Goal: Navigation & Orientation: Find specific page/section

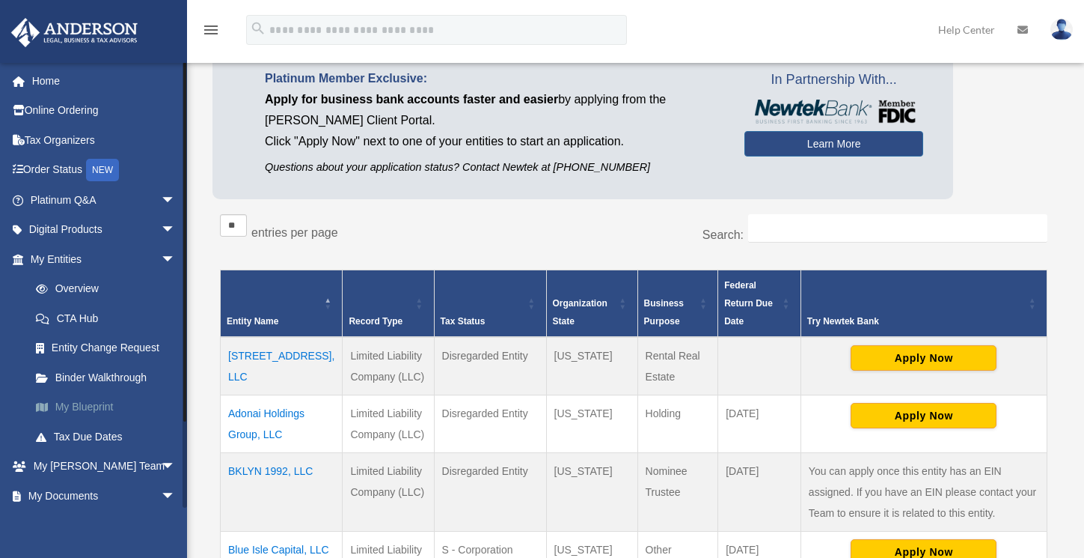
scroll to position [95, 0]
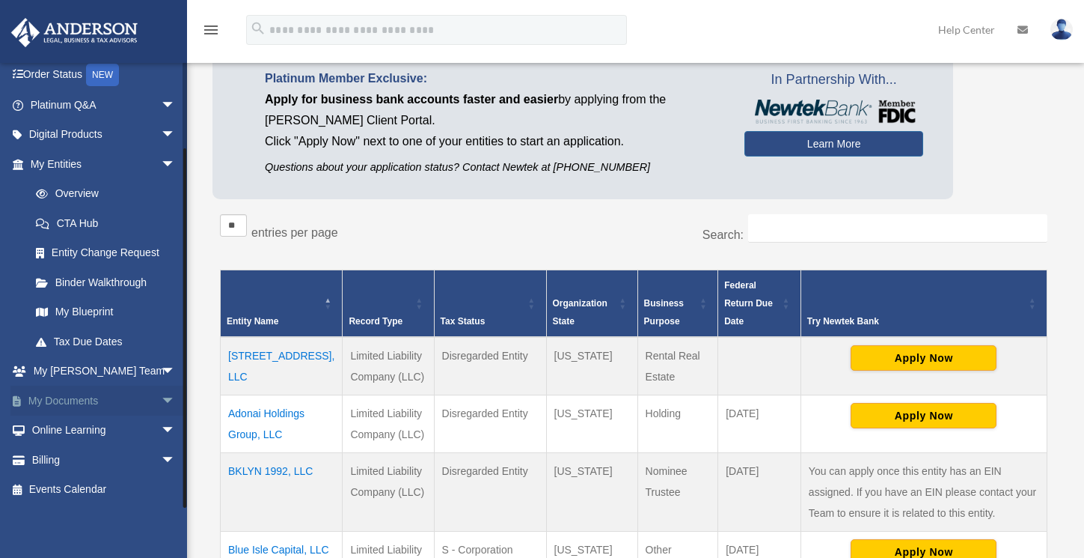
click at [87, 404] on link "My Documents arrow_drop_down" at bounding box center [104, 400] width 188 height 30
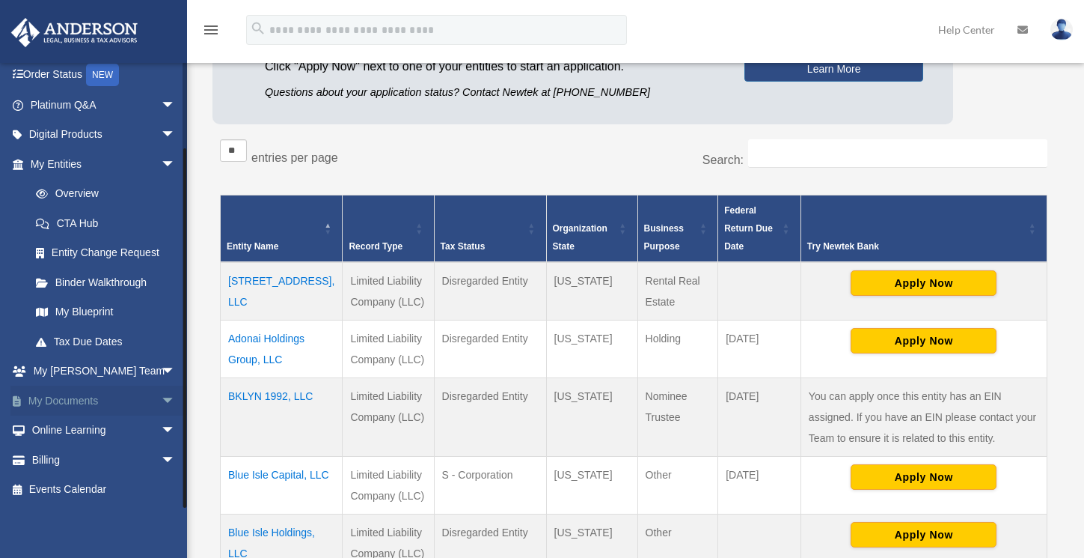
scroll to position [226, 0]
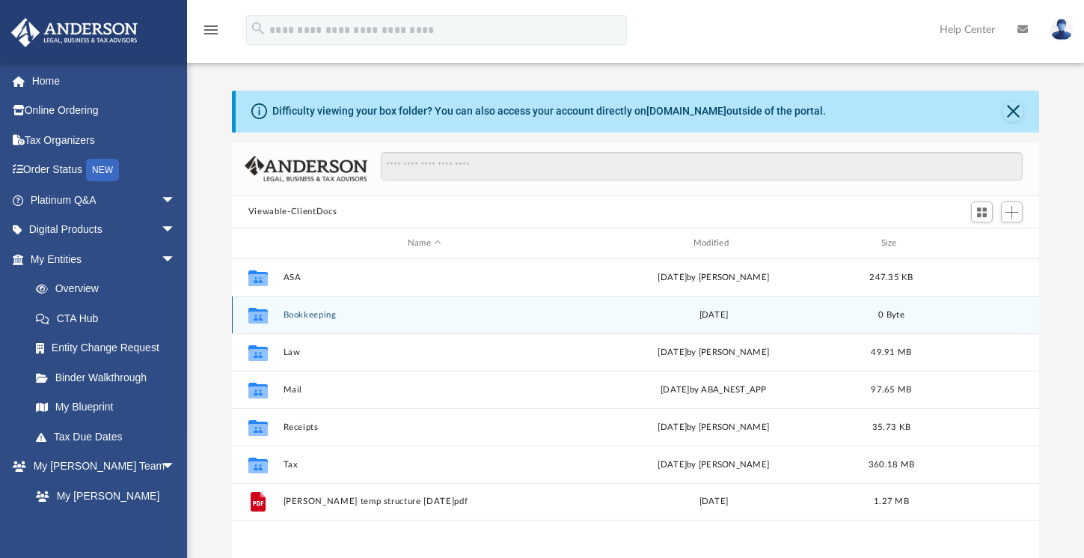
scroll to position [329, 796]
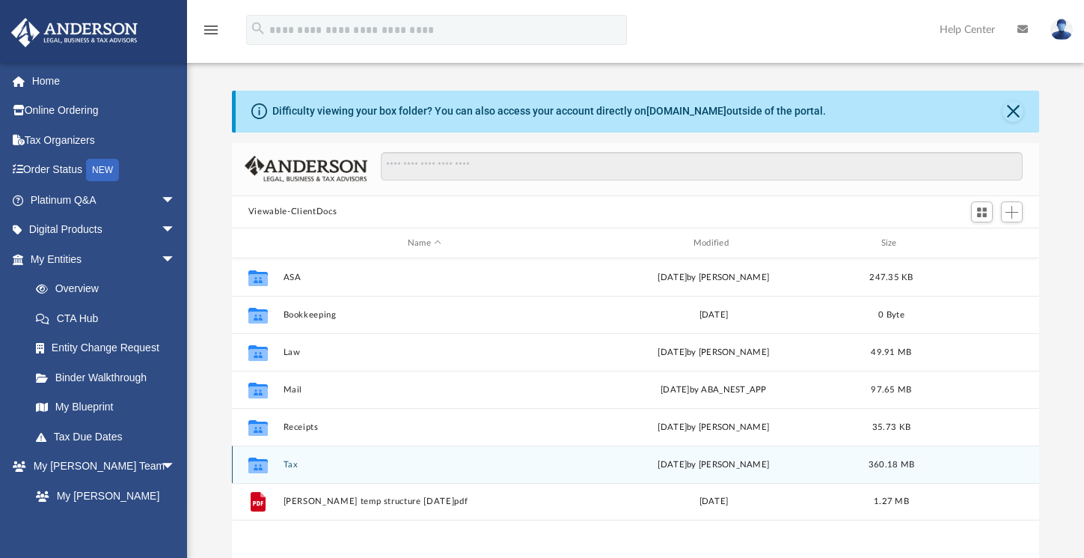
click at [289, 464] on button "Tax" at bounding box center [424, 465] width 283 height 10
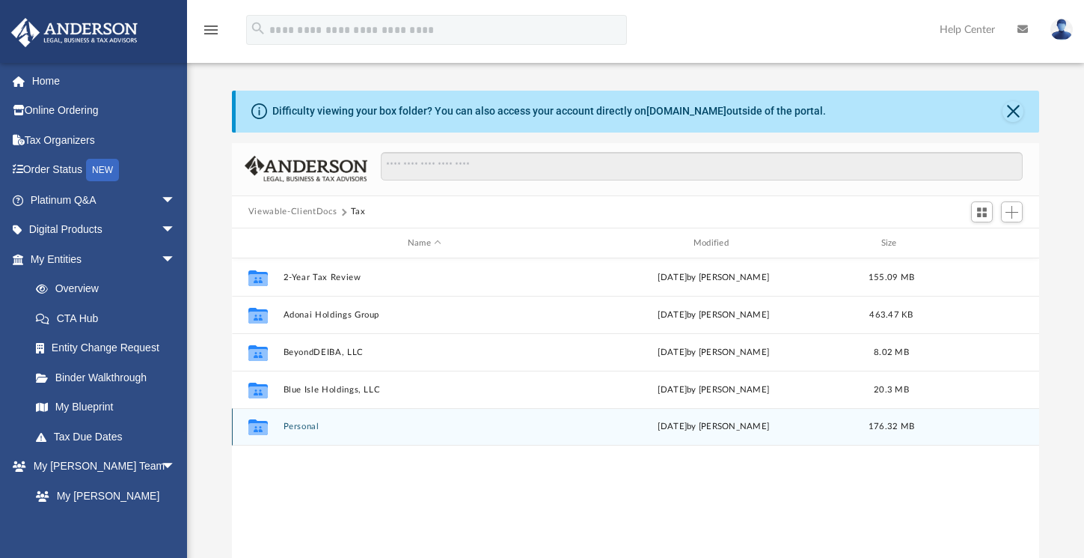
click at [321, 428] on button "Personal" at bounding box center [424, 427] width 283 height 10
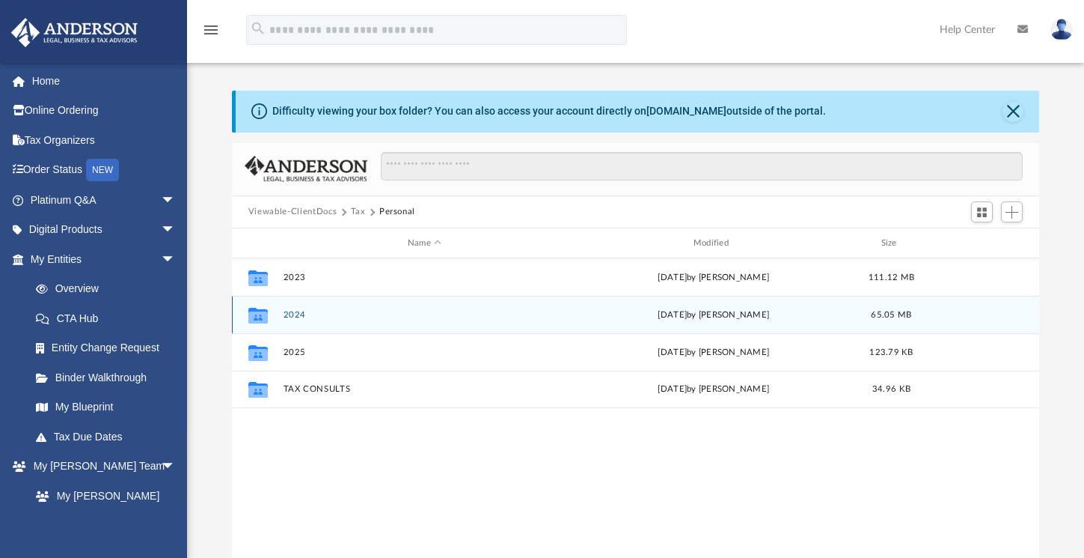
click at [298, 317] on button "2024" at bounding box center [424, 315] width 283 height 10
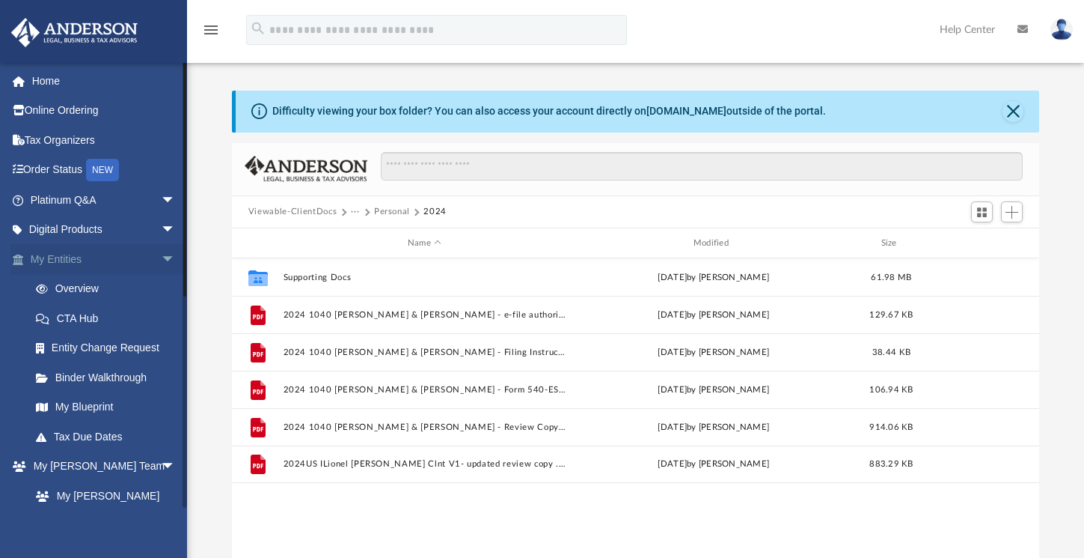
click at [69, 263] on link "My Entities arrow_drop_down" at bounding box center [104, 259] width 188 height 30
click at [74, 287] on link "Overview" at bounding box center [109, 289] width 177 height 30
